Goal: Information Seeking & Learning: Find specific page/section

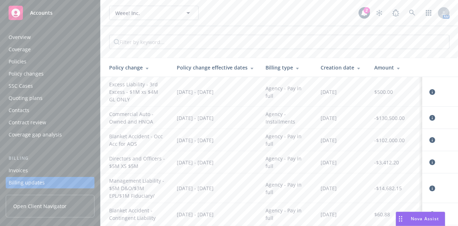
scroll to position [58, 0]
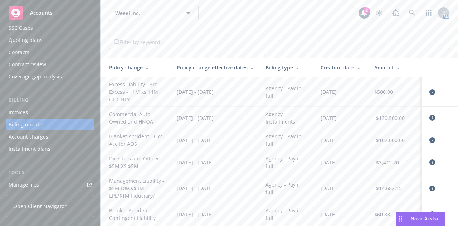
click at [234, 22] on body "Accounts Overview Coverage Policies Policy changes SSC Cases Quoting plans Cont…" at bounding box center [229, 113] width 458 height 226
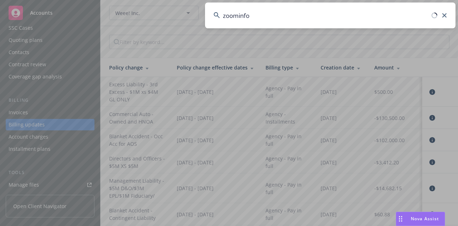
type input "zoominfo"
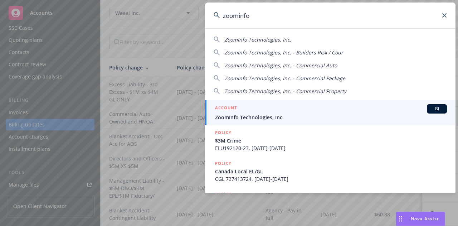
click at [250, 114] on span "ZoomInfo Technologies, Inc." at bounding box center [331, 118] width 232 height 8
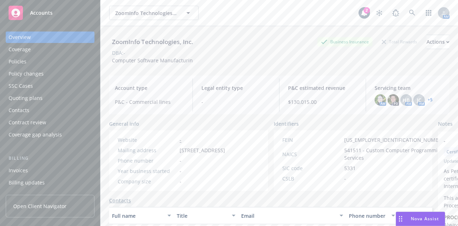
click at [43, 63] on div "Policies" at bounding box center [50, 61] width 83 height 11
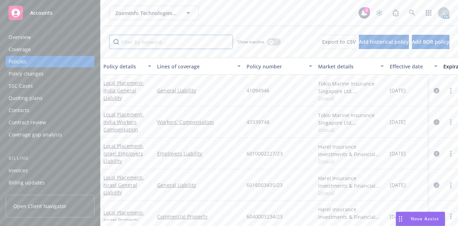
click at [177, 43] on input "Filter by keyword..." at bounding box center [171, 42] width 124 height 14
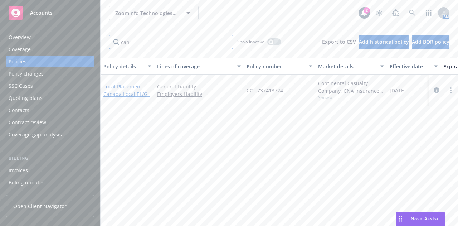
type input "can"
click at [124, 91] on span "- [GEOGRAPHIC_DATA] Local EL/GL" at bounding box center [127, 90] width 47 height 14
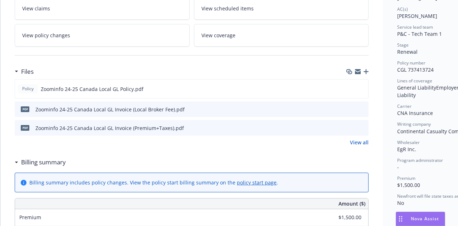
scroll to position [133, 0]
click at [364, 87] on icon "preview file" at bounding box center [362, 88] width 6 height 5
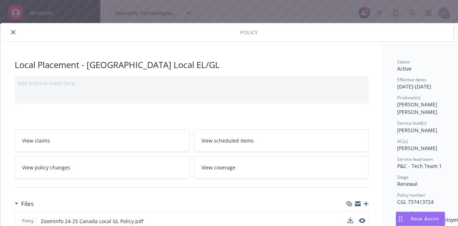
scroll to position [0, 39]
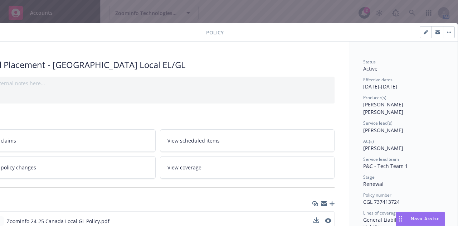
click at [421, 34] on button "button" at bounding box center [426, 32] width 11 height 11
select select "RENEWAL"
select select "12"
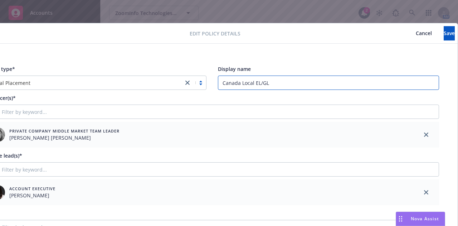
click at [251, 80] on input "Canada Local EL/GL" at bounding box center [329, 83] width 222 height 14
type input "Canada Local GL"
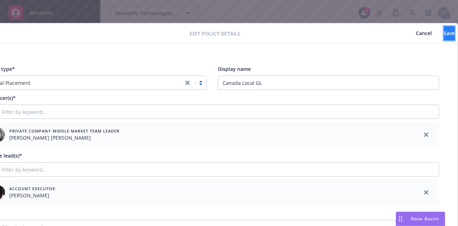
click at [444, 31] on span "Save" at bounding box center [449, 33] width 11 height 7
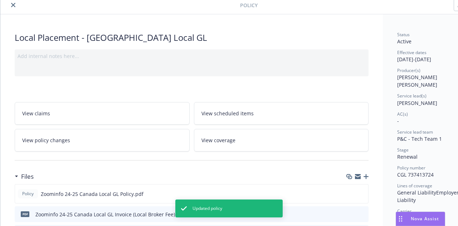
scroll to position [28, 0]
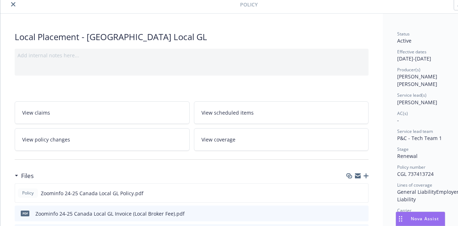
click at [12, 2] on icon "close" at bounding box center [13, 4] width 4 height 4
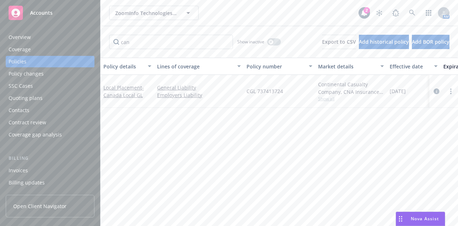
click at [196, 25] on div "ZoomInfo Technologies, Inc. ZoomInfo Technologies, Inc. 2 AM" at bounding box center [280, 13] width 358 height 26
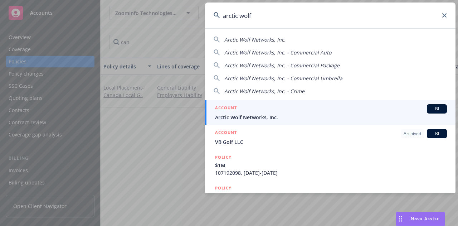
type input "arctic wolf"
click at [250, 110] on div "ACCOUNT BI" at bounding box center [331, 108] width 232 height 9
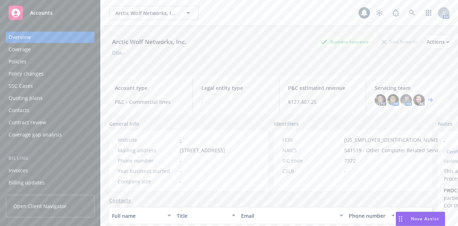
click at [50, 65] on div "Policies" at bounding box center [50, 61] width 83 height 11
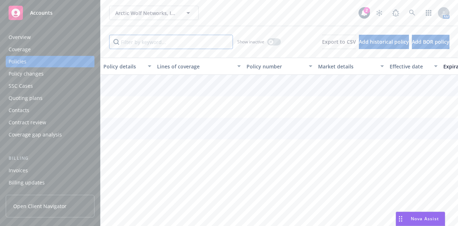
click at [147, 44] on input "Filter by keyword..." at bounding box center [171, 42] width 124 height 14
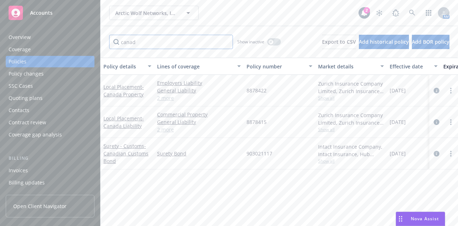
type input "canad"
click at [164, 128] on link "2 more" at bounding box center [199, 130] width 84 height 8
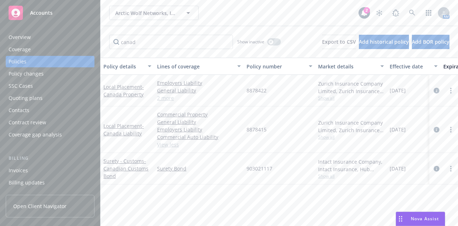
click at [121, 120] on div "Local Placement - [GEOGRAPHIC_DATA] Liability" at bounding box center [128, 129] width 54 height 47
click at [125, 126] on link "Local Placement - [GEOGRAPHIC_DATA] Liability" at bounding box center [124, 130] width 40 height 14
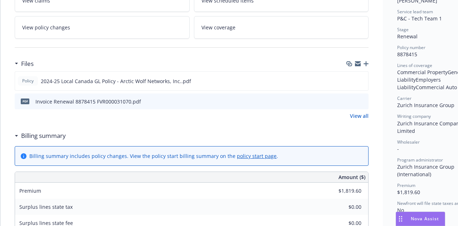
scroll to position [143, 0]
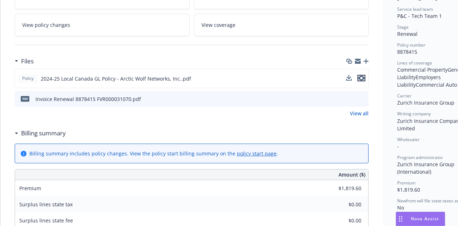
click at [365, 76] on icon "preview file" at bounding box center [362, 78] width 6 height 5
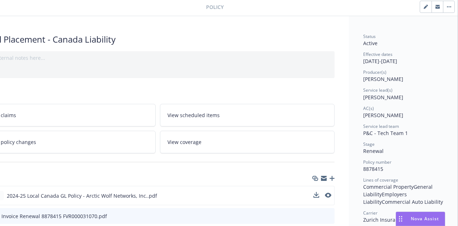
scroll to position [0, 37]
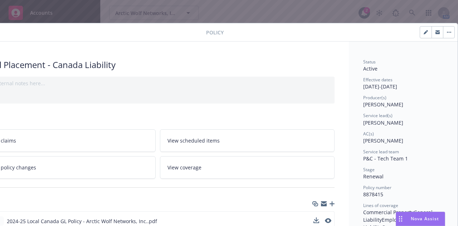
click at [426, 31] on icon "button" at bounding box center [426, 32] width 4 height 4
select select "RENEWAL"
select select "12"
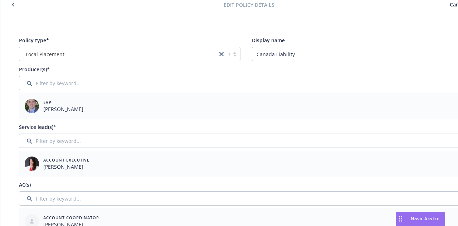
scroll to position [0, 0]
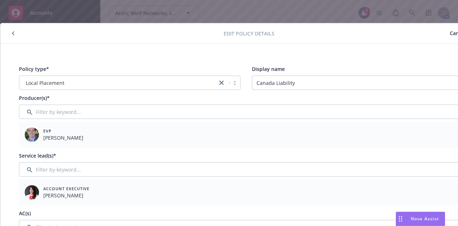
click at [12, 33] on icon "button" at bounding box center [13, 33] width 3 height 4
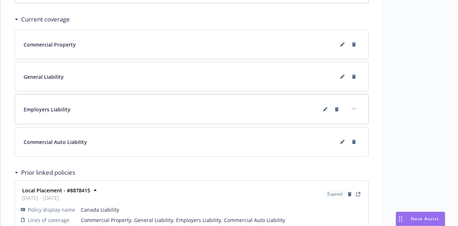
scroll to position [511, 0]
click at [356, 43] on icon at bounding box center [354, 45] width 4 height 4
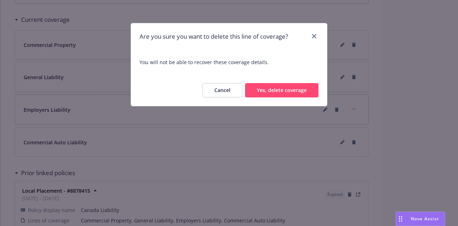
click at [231, 89] on button "Cancel" at bounding box center [223, 90] width 40 height 14
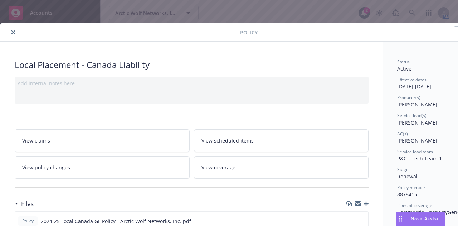
scroll to position [9, 9]
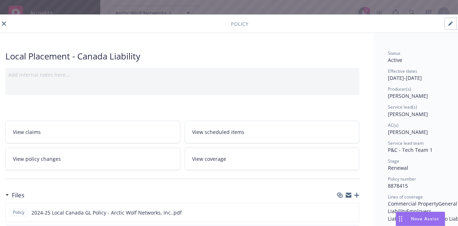
click at [2, 23] on icon "close" at bounding box center [4, 23] width 4 height 4
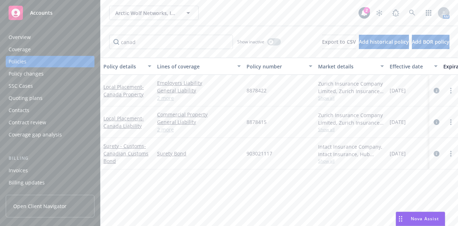
click at [162, 96] on link "2 more" at bounding box center [199, 98] width 84 height 8
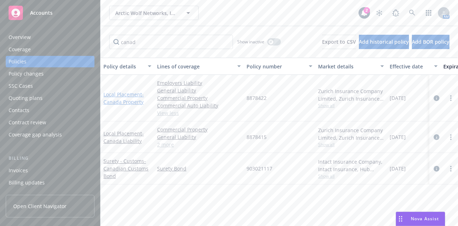
click at [135, 99] on span "- [GEOGRAPHIC_DATA] Property" at bounding box center [124, 98] width 40 height 14
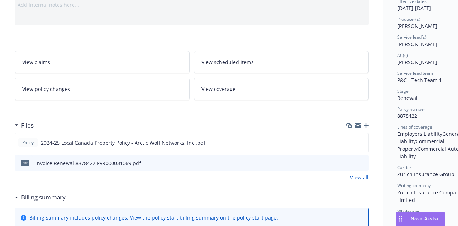
scroll to position [79, 0]
click at [364, 140] on icon "preview file" at bounding box center [362, 141] width 6 height 5
